Goal: Task Accomplishment & Management: Manage account settings

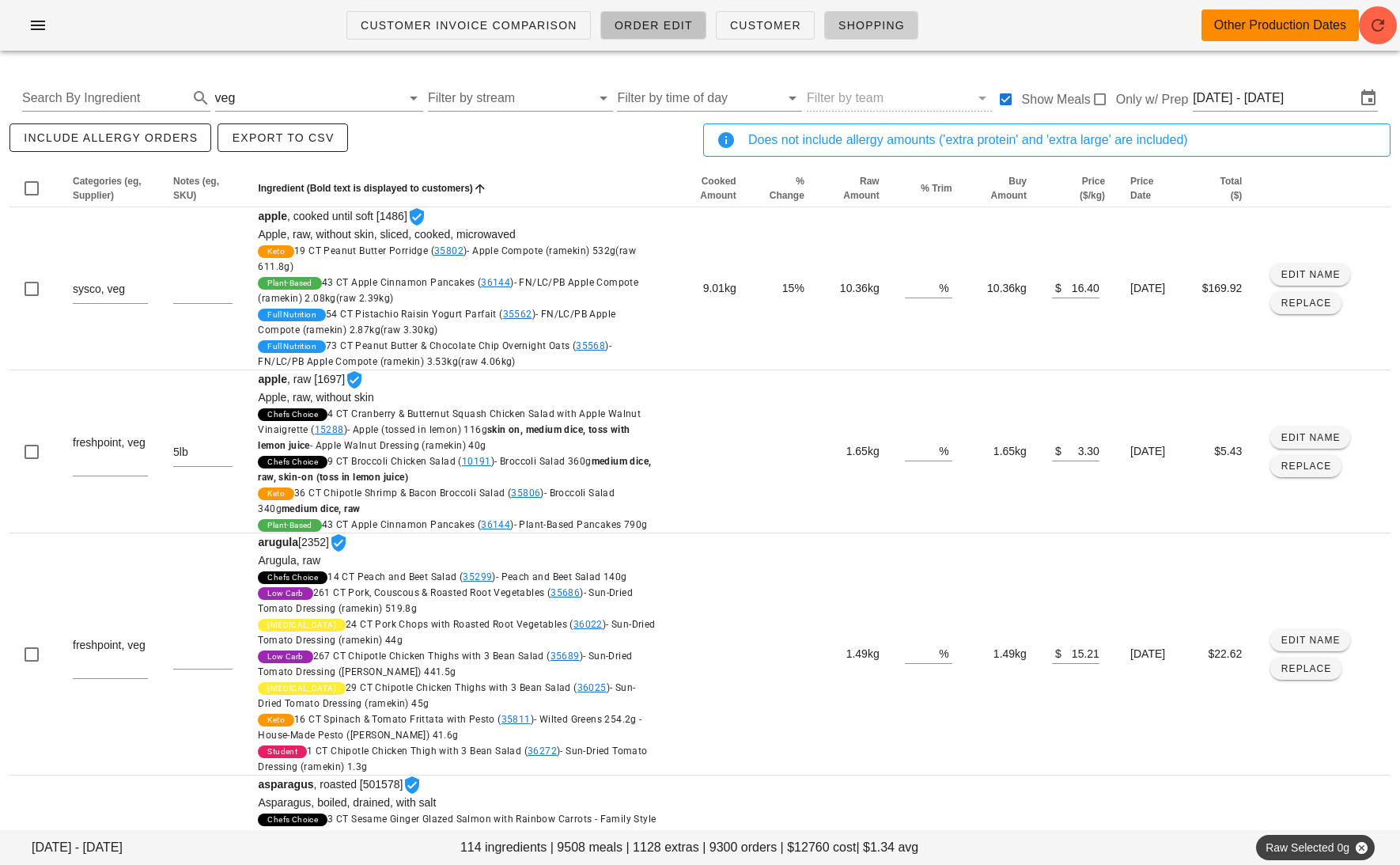
click at [645, 36] on link "Order Edit" at bounding box center [653, 25] width 106 height 29
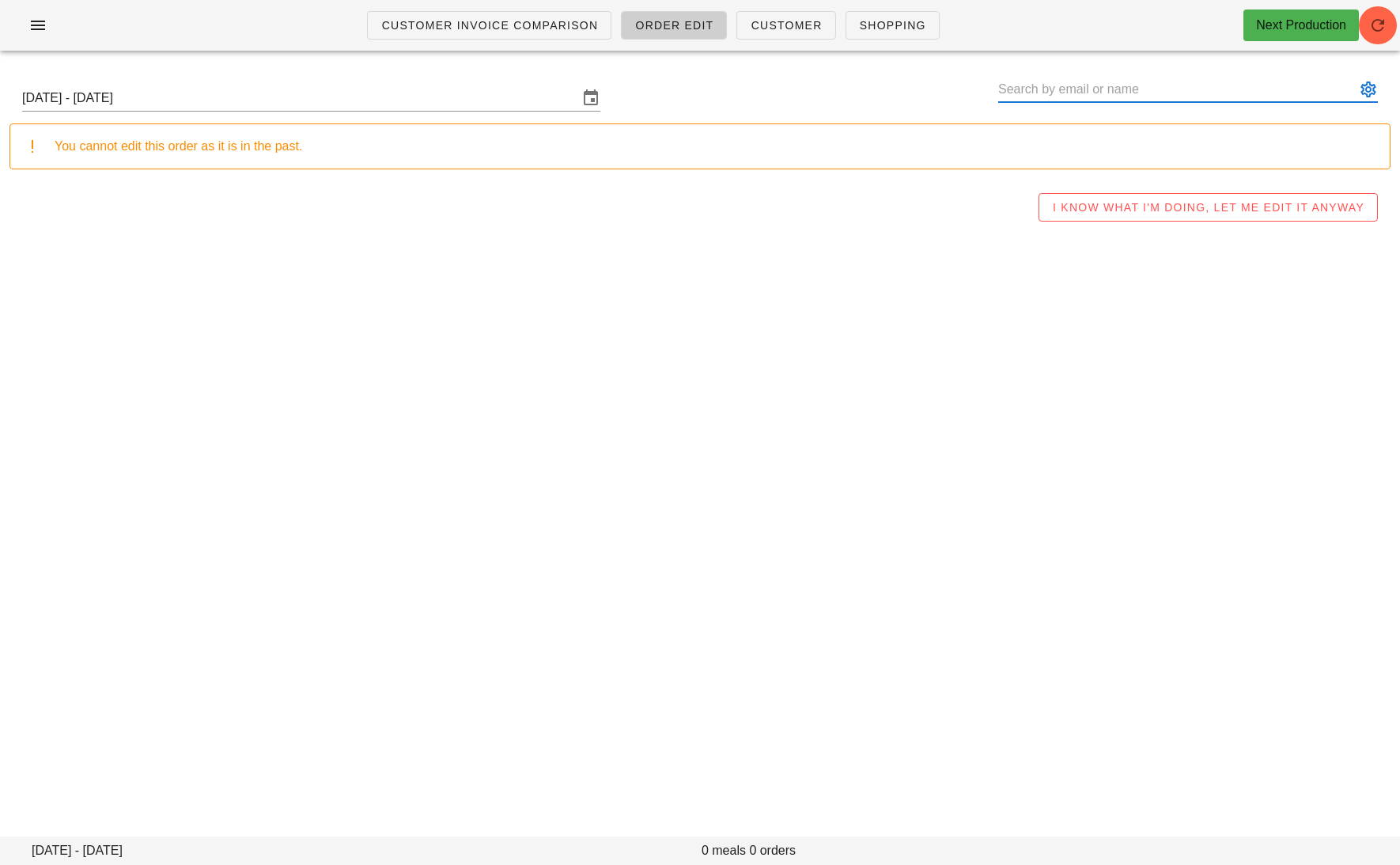
click at [1144, 80] on input "text" at bounding box center [1177, 90] width 357 height 25
paste input "necheverri333@gmail.com"
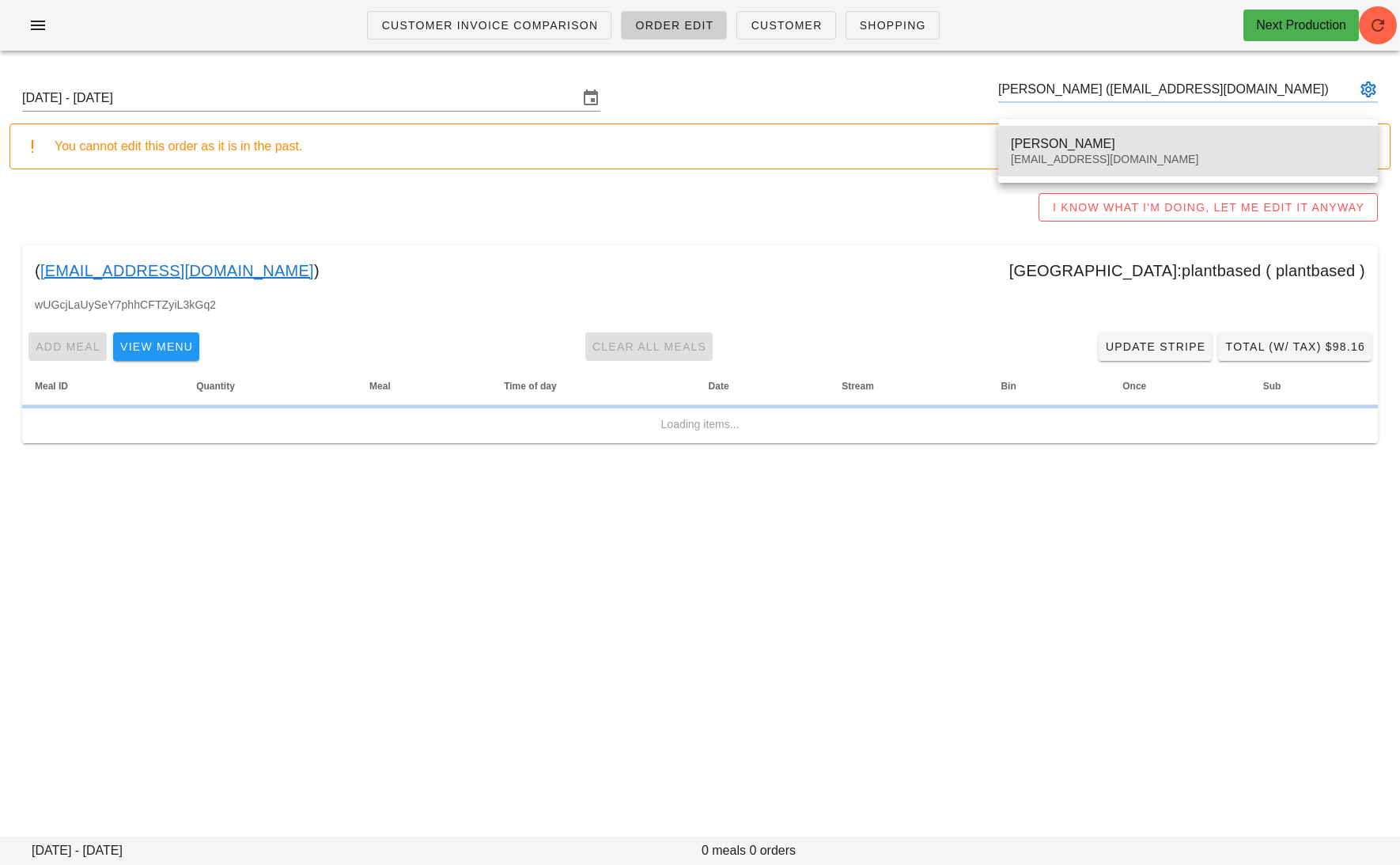
click at [1084, 131] on div "Nicolas Echeverri Parra necheverri333@gmail.com" at bounding box center [1188, 151] width 354 height 49
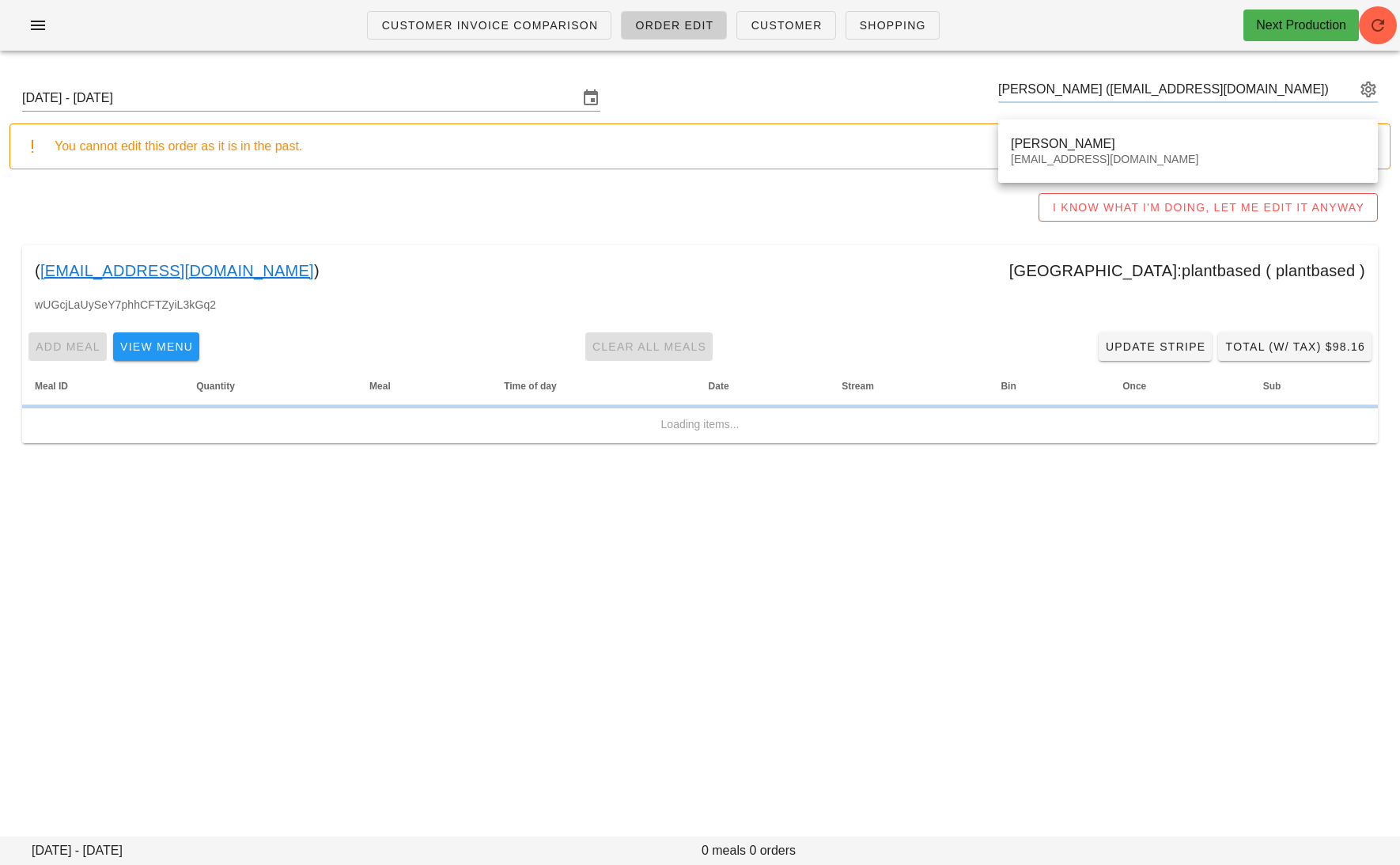
type input "Nicolas Echeverri Parra (necheverri333@gmail.com)"
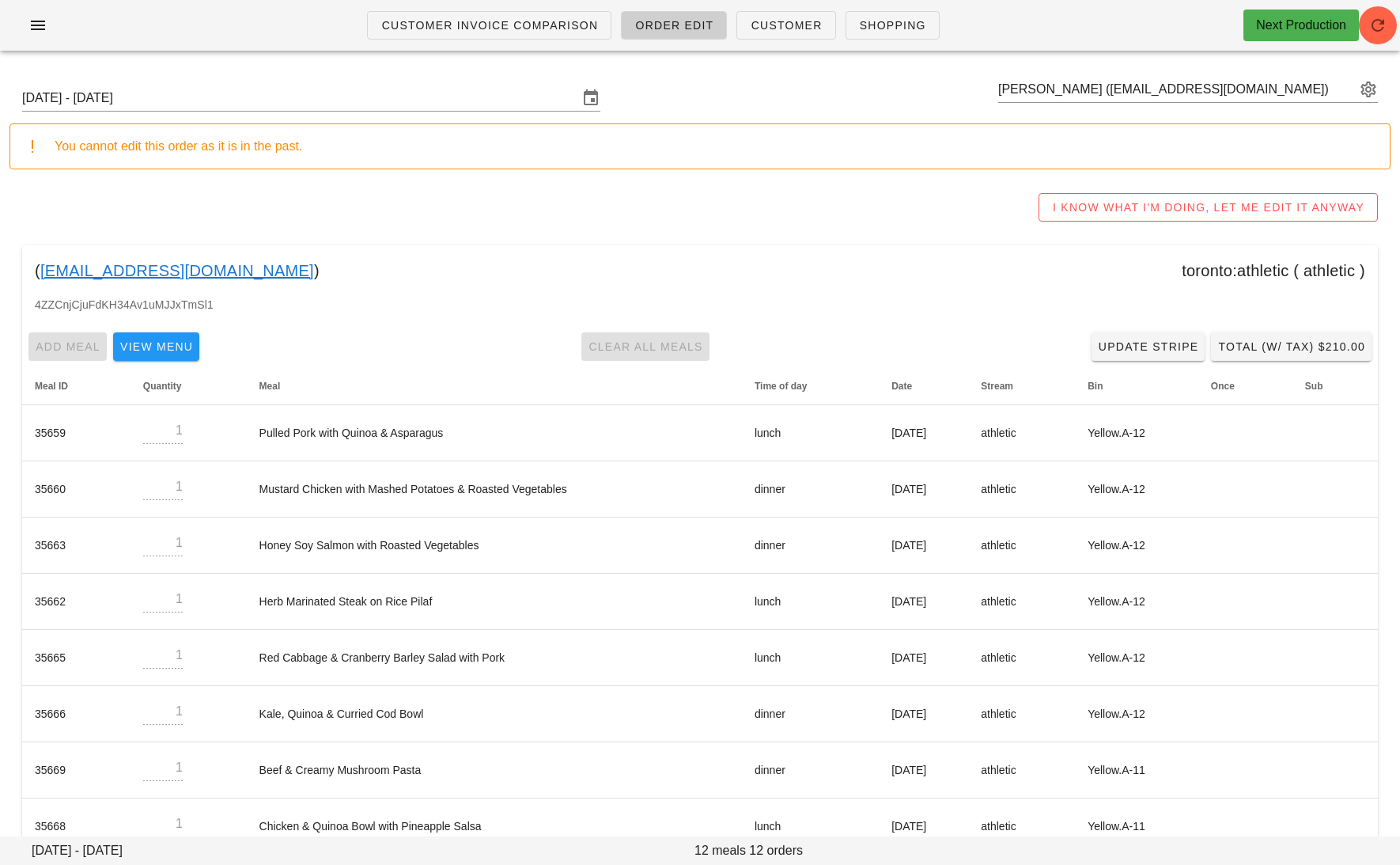
click at [189, 268] on link "necheverri333@gmail.com" at bounding box center [177, 271] width 274 height 25
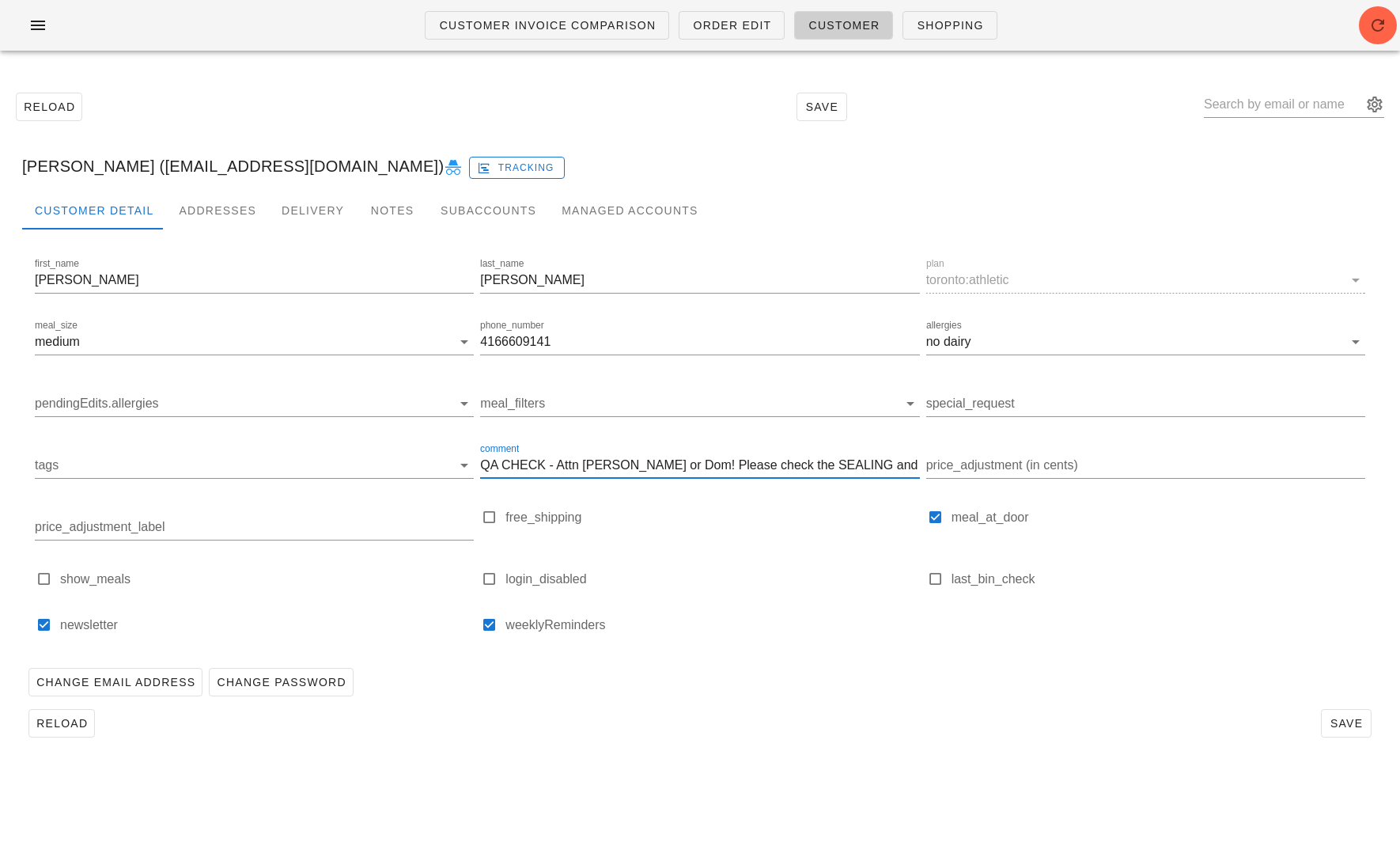
click at [533, 467] on input "QA CHECK - Attn Sam or Dom! Please check the SEALING and on the meal sleeves wr…" at bounding box center [699, 465] width 439 height 25
click at [684, 471] on input "QA CHECK - Attn Sam or Dom! Please check the SEALING and on the meal sleeves wr…" at bounding box center [699, 465] width 439 height 25
click at [684, 472] on input "QA CHECK - Attn Sam or Dom! Please check the SEALING and on the meal sleeves wr…" at bounding box center [699, 465] width 439 height 25
click at [775, 466] on input "QA CHECK - Attn Sam or Dom! Please check the SEALING and on the meal sleeves wr…" at bounding box center [699, 465] width 439 height 25
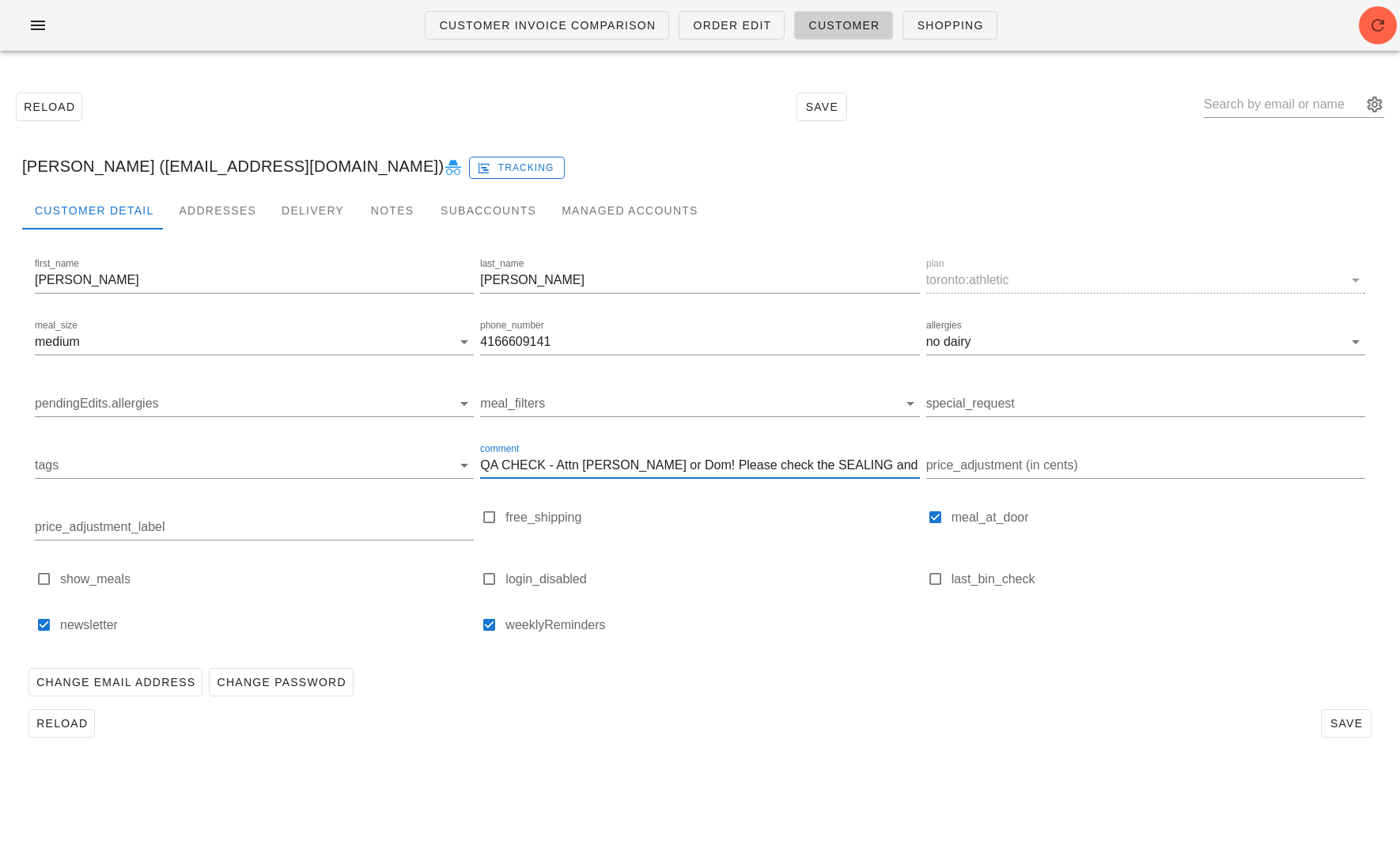
click at [811, 468] on input "QA CHECK - Attn Sam or Dom! Please check the SEALING and on the meal sleeves wr…" at bounding box center [699, 465] width 439 height 25
type input "QA CHECK - Attn Sam or Dom! Please check the SEALING AND WEIGHT and on the meal…"
click at [842, 667] on div "Change Email Address Change Password" at bounding box center [700, 682] width 1356 height 41
click at [834, 455] on input "QA CHECK - Attn Sam or Dom! Please check the SEALING AND WEIGHT and on the meal…" at bounding box center [699, 465] width 439 height 25
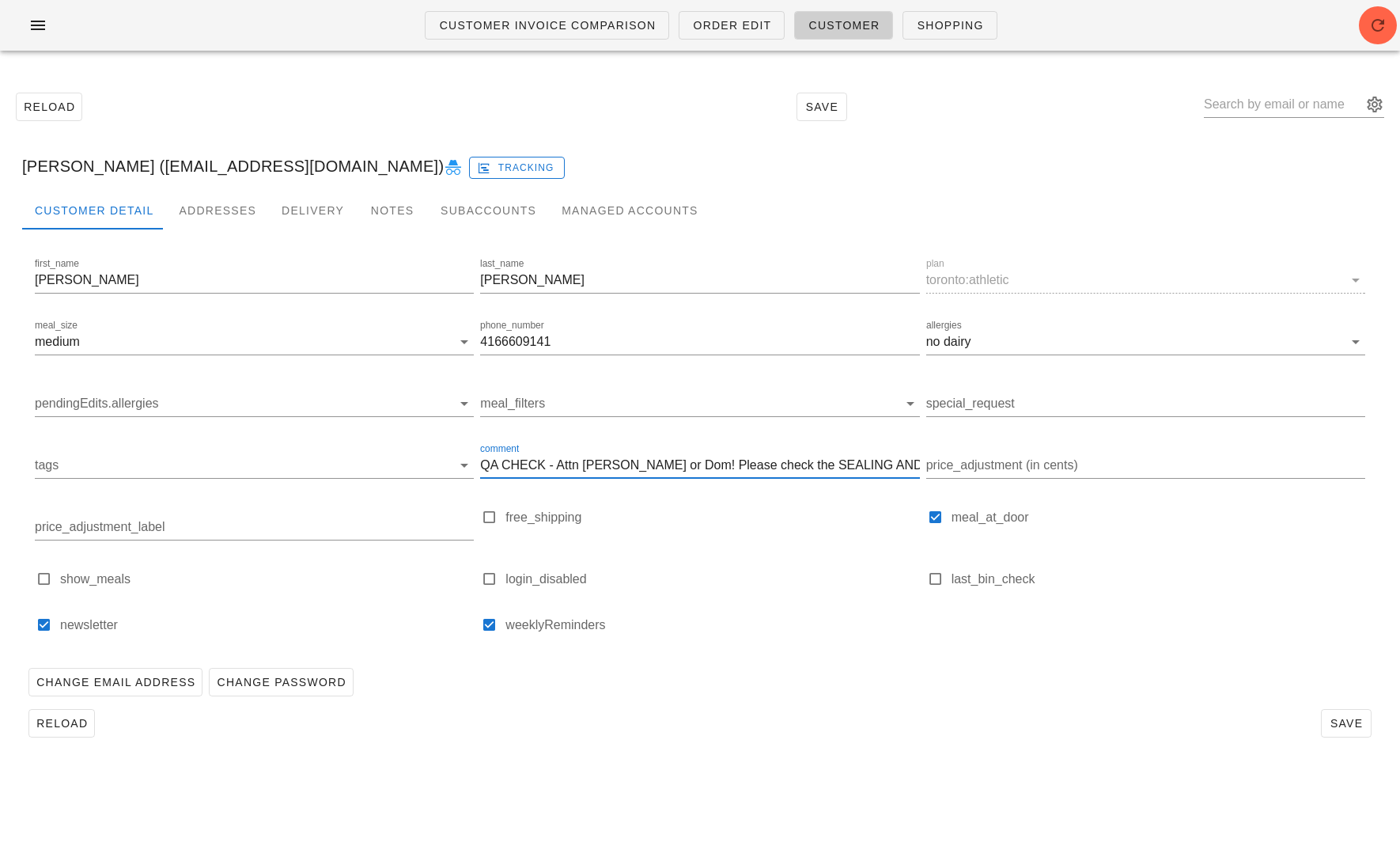
click at [834, 455] on input "QA CHECK - Attn Sam or Dom! Please check the SEALING AND WEIGHT and on the meal…" at bounding box center [699, 465] width 439 height 25
click at [1339, 704] on div "Reload Save" at bounding box center [700, 723] width 1356 height 41
click at [1341, 717] on span "Save" at bounding box center [1346, 723] width 36 height 13
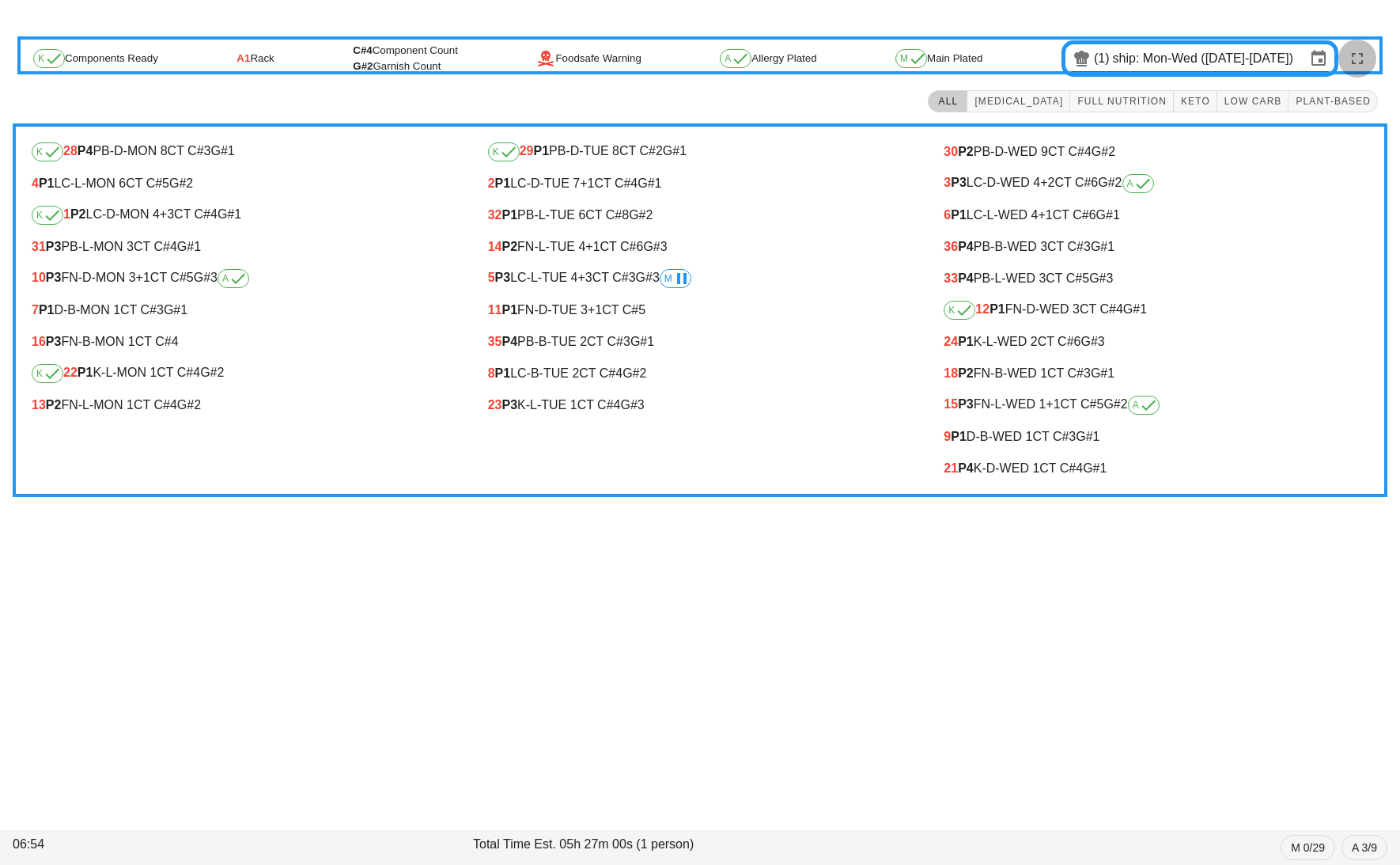
click at [1362, 58] on icon "button" at bounding box center [1357, 59] width 19 height 19
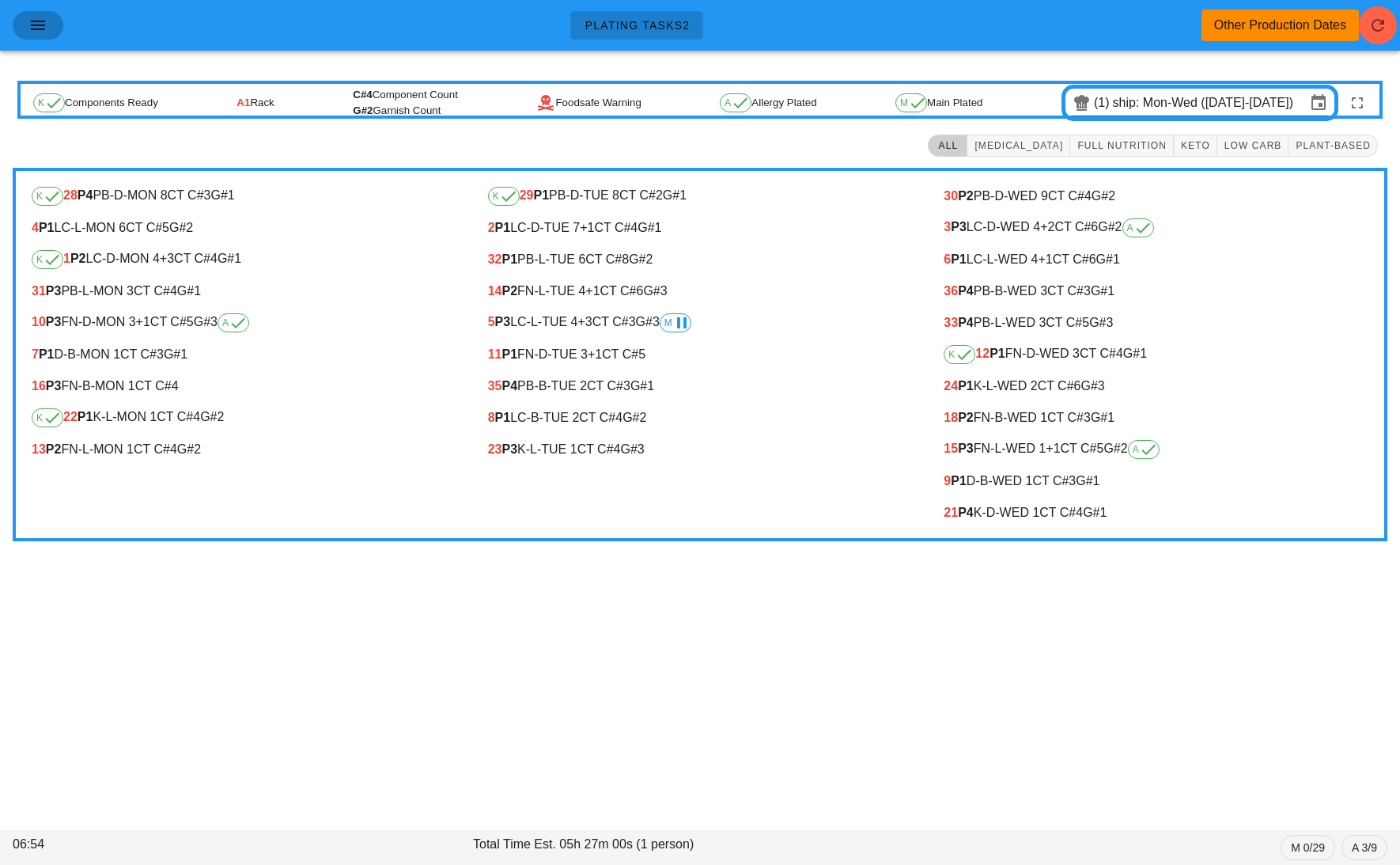
click at [27, 29] on span "button" at bounding box center [38, 25] width 25 height 19
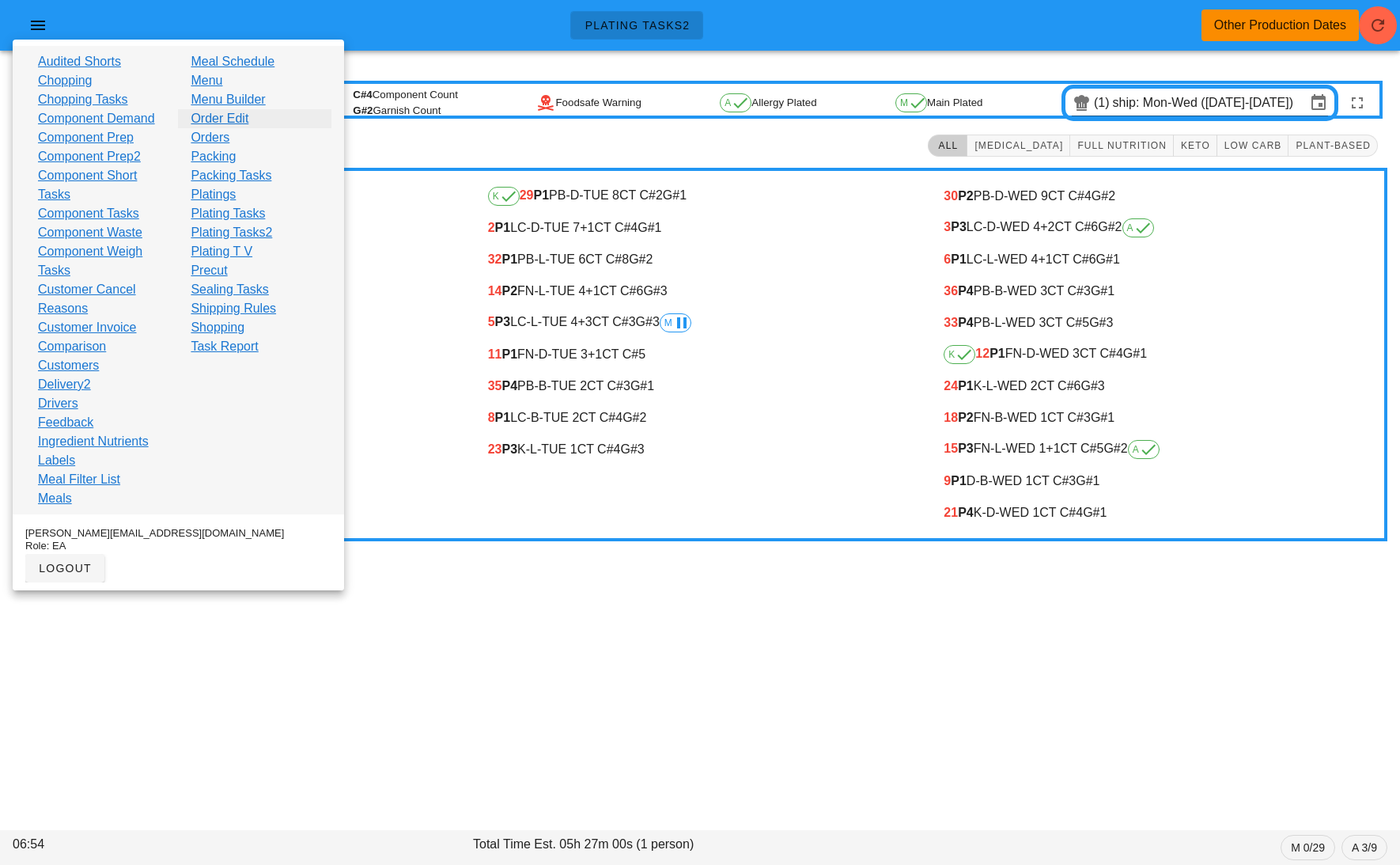
click at [220, 116] on link "Order Edit" at bounding box center [219, 119] width 58 height 19
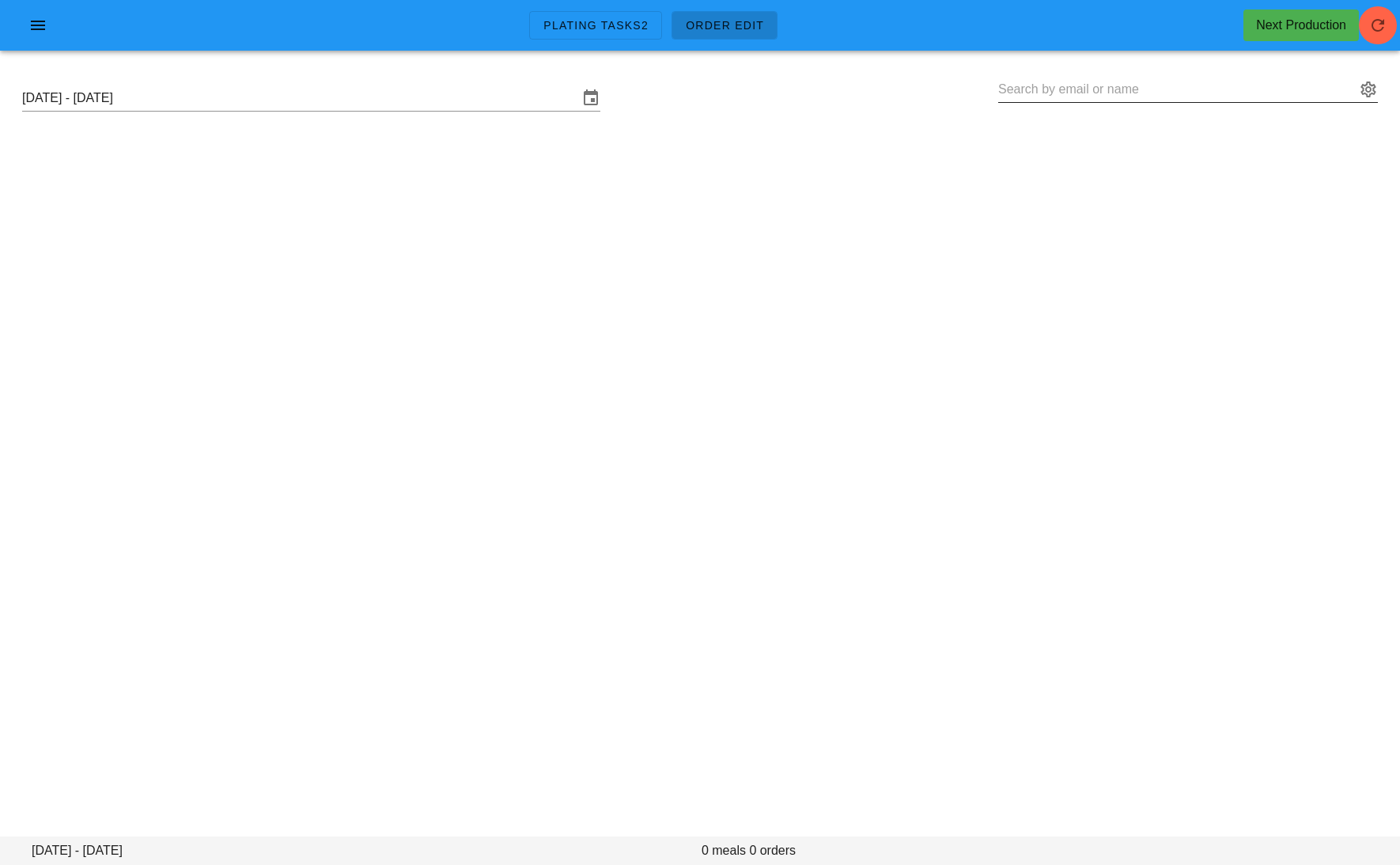
click at [1034, 78] on input "text" at bounding box center [1177, 90] width 357 height 25
paste input "[EMAIL_ADDRESS][PERSON_NAME][DOMAIN_NAME]"
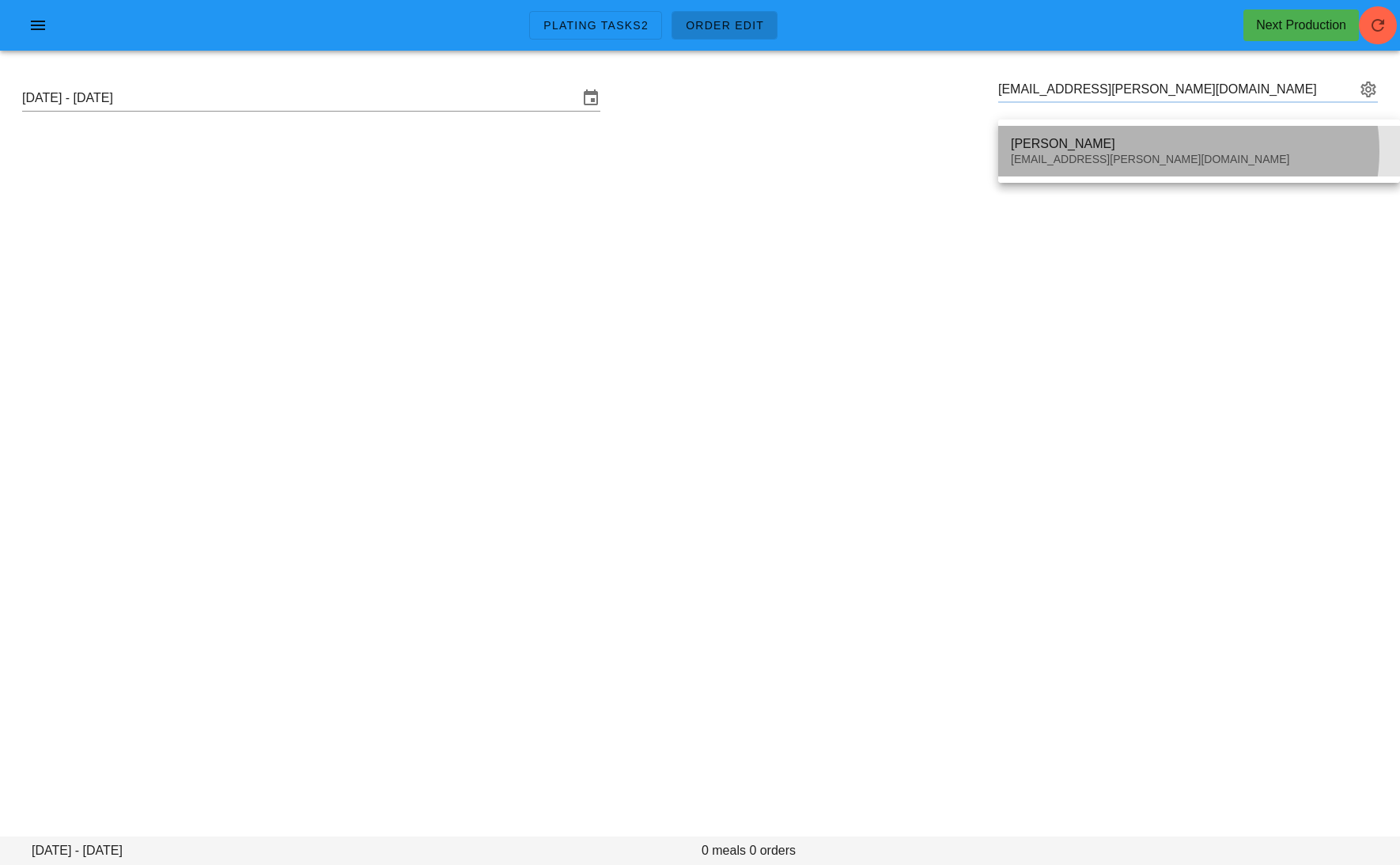
click at [1050, 147] on div "[PERSON_NAME]" at bounding box center [1199, 143] width 376 height 15
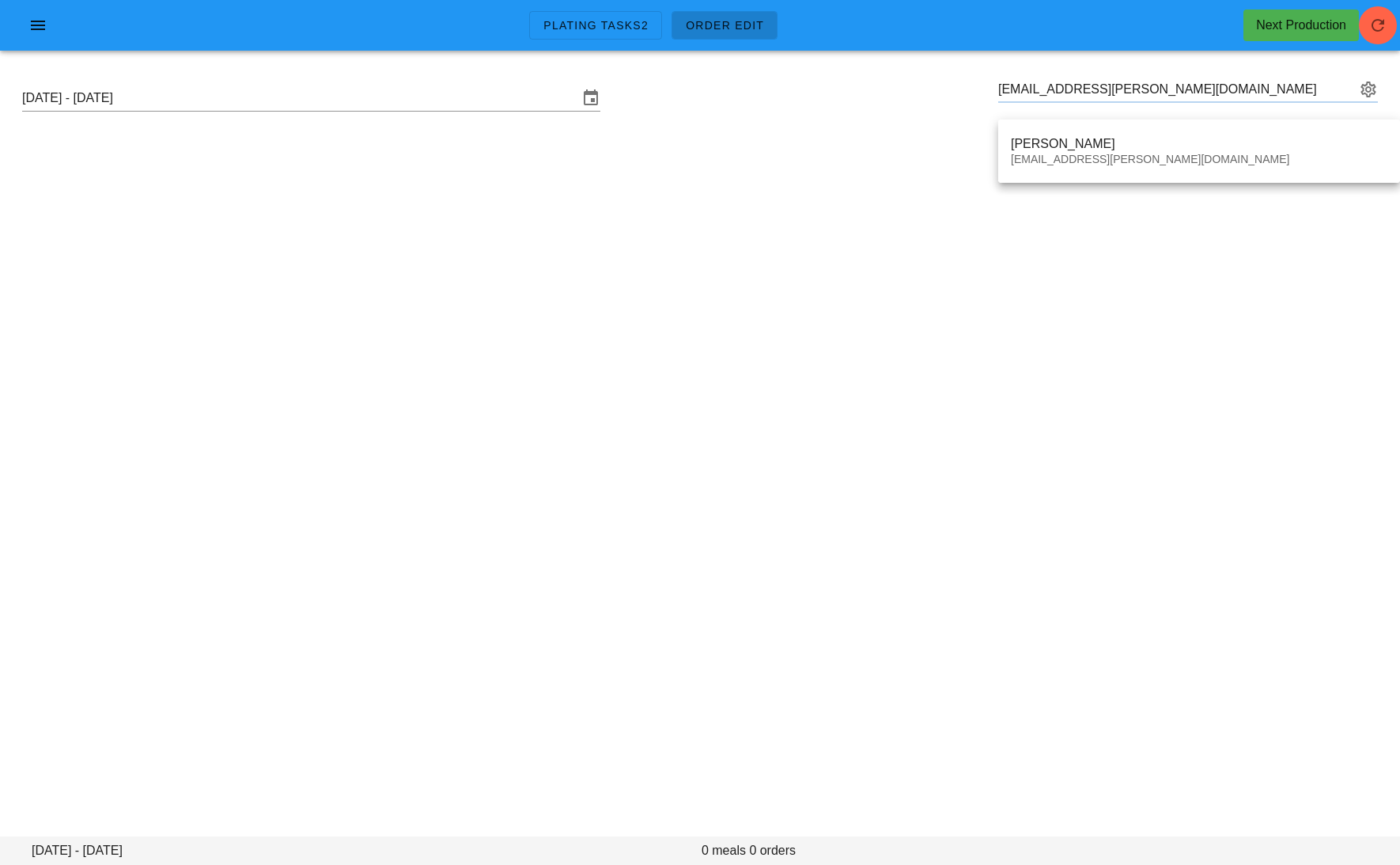
type input "[PERSON_NAME] ([EMAIL_ADDRESS][PERSON_NAME][DOMAIN_NAME])"
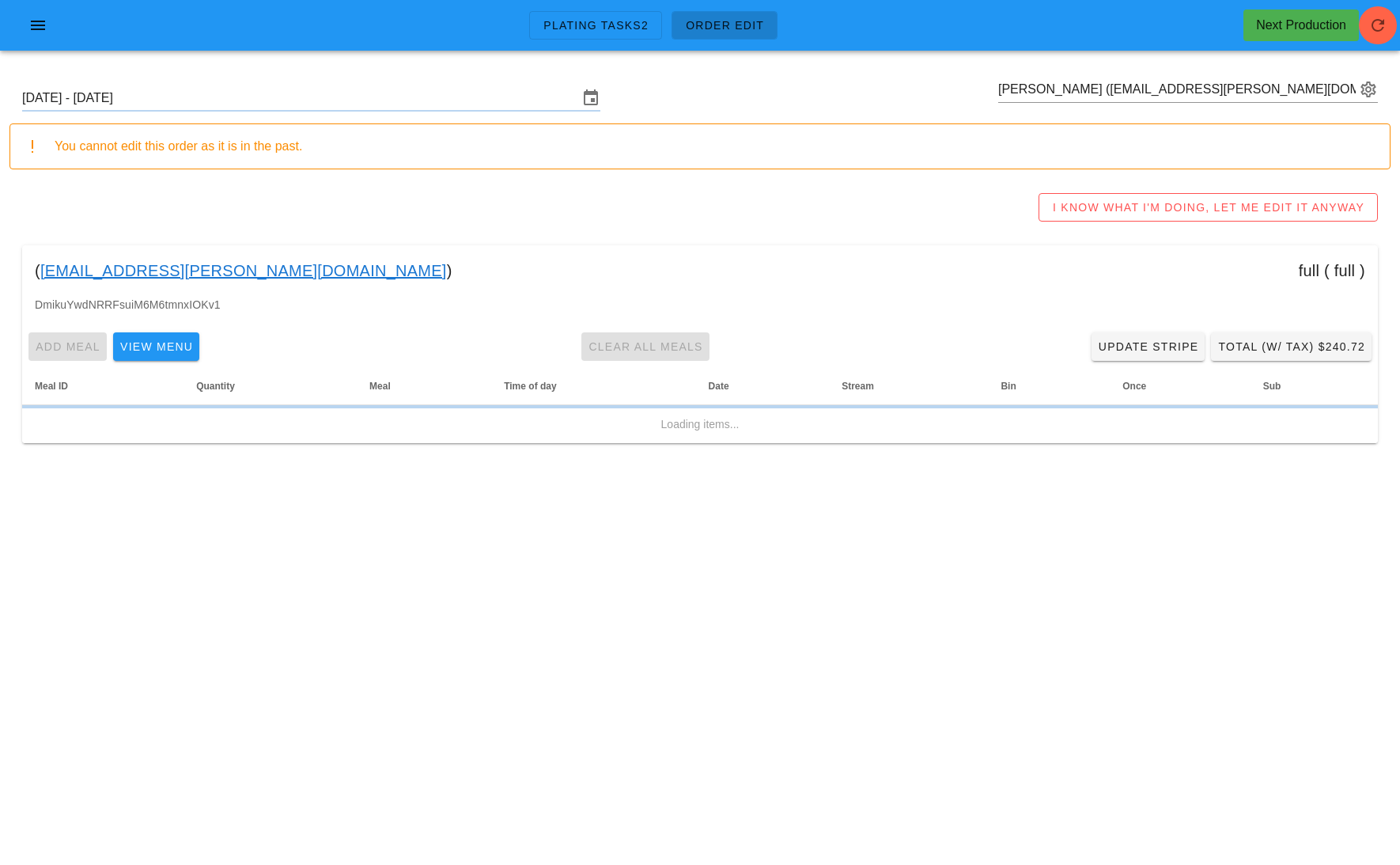
click at [254, 272] on link "[EMAIL_ADDRESS][PERSON_NAME][DOMAIN_NAME]" at bounding box center [243, 271] width 406 height 25
